Goal: Find specific fact

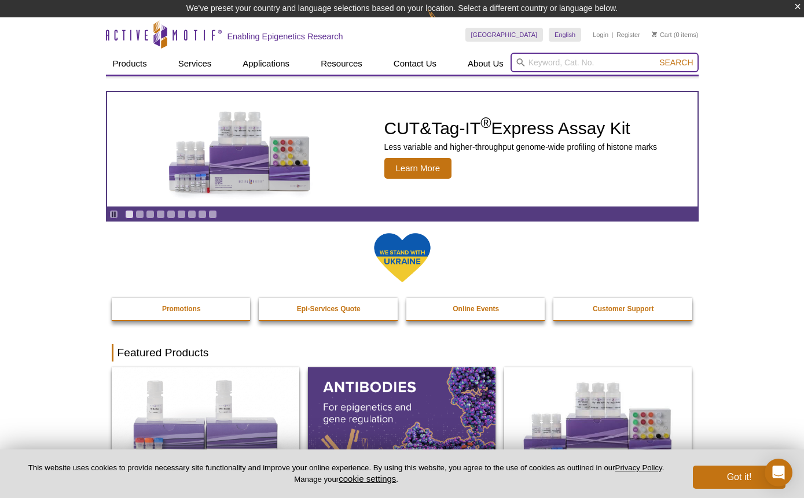
click at [566, 63] on input "search" at bounding box center [605, 63] width 188 height 20
type input "31477"
click at [656, 57] on button "Search" at bounding box center [676, 62] width 41 height 10
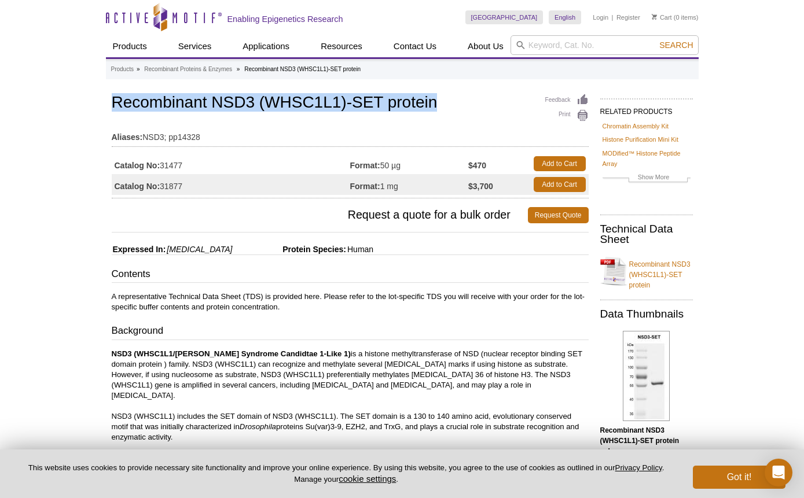
drag, startPoint x: 113, startPoint y: 105, endPoint x: 411, endPoint y: 112, distance: 298.2
click at [411, 112] on h1 "Recombinant NSD3 (WHSC1L1)-SET protein" at bounding box center [350, 104] width 477 height 20
copy h1 "Recombinant NSD3 (WHSC1L1)-SET protein"
